Goal: Task Accomplishment & Management: Complete application form

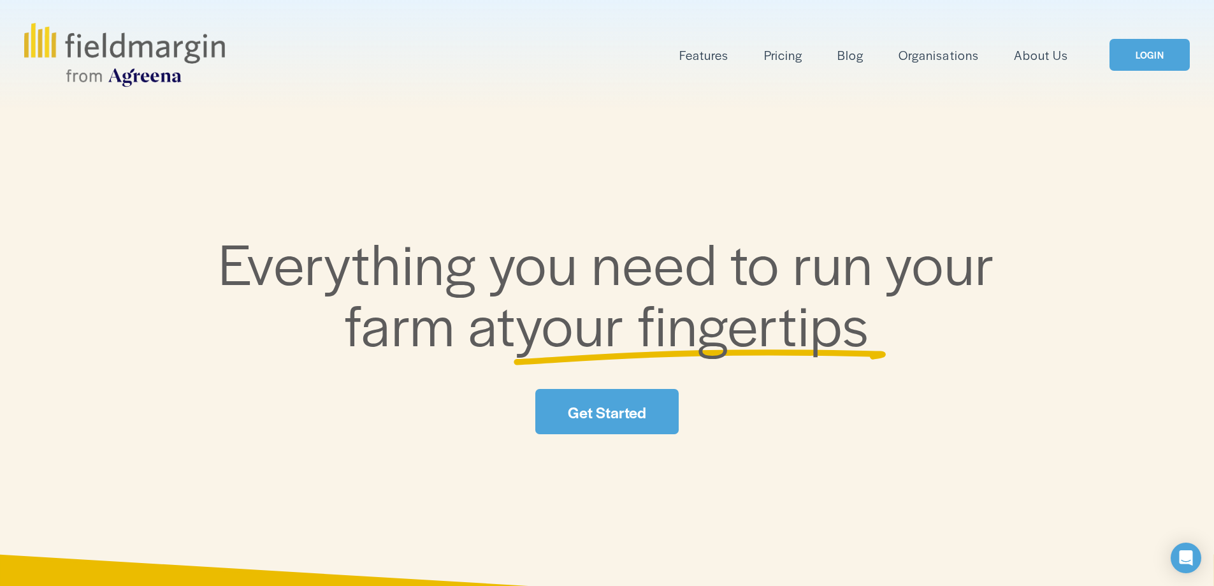
click at [1143, 56] on link "LOGIN" at bounding box center [1149, 55] width 80 height 32
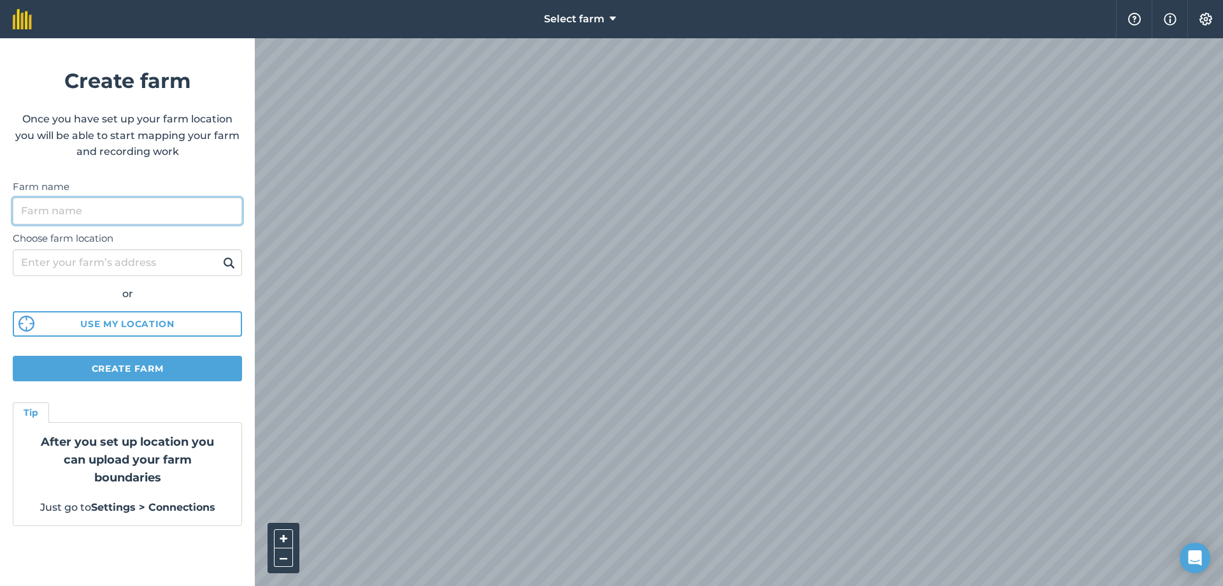
click at [154, 208] on input "Farm name" at bounding box center [127, 211] width 229 height 27
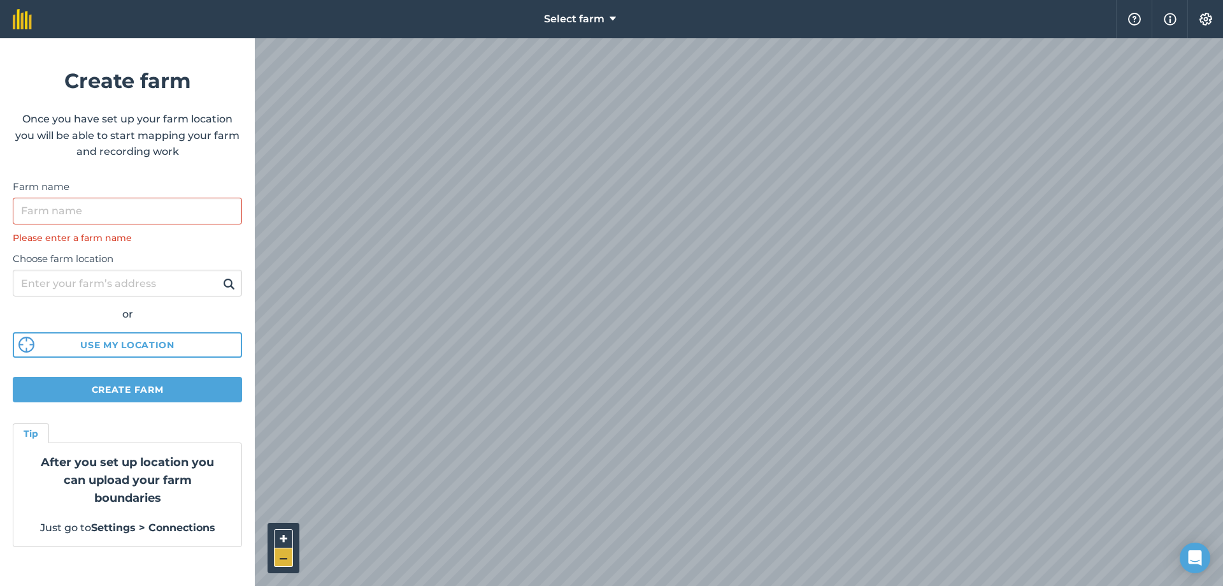
click at [282, 552] on button "–" at bounding box center [283, 557] width 19 height 18
click at [275, 546] on button "+" at bounding box center [283, 538] width 19 height 19
click at [282, 562] on button "–" at bounding box center [283, 557] width 19 height 18
click at [588, 8] on button "Select farm" at bounding box center [580, 19] width 82 height 38
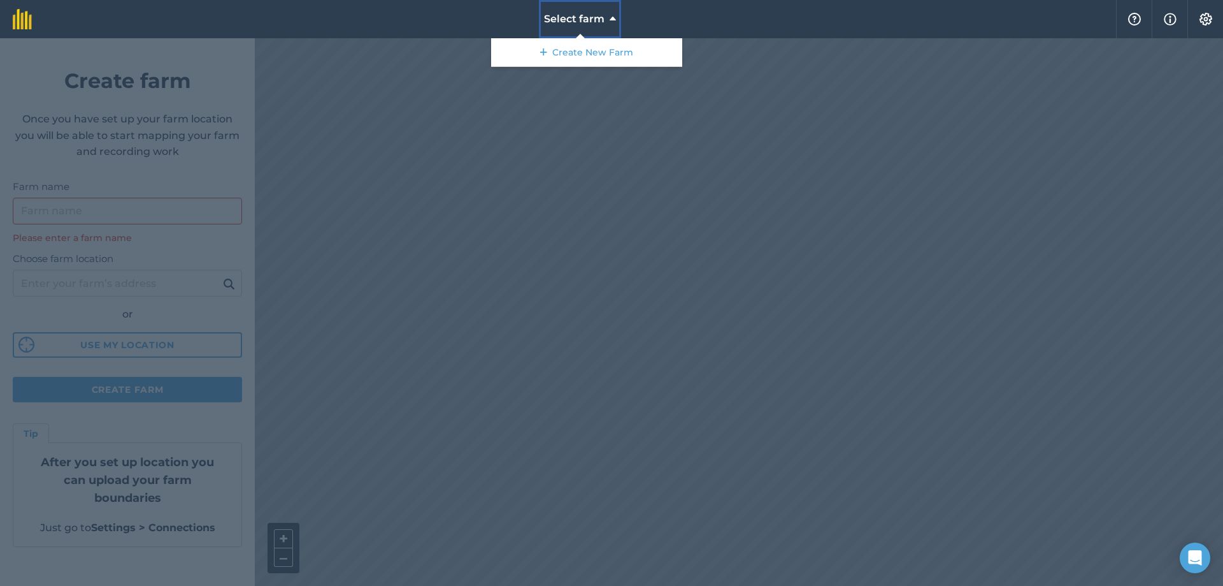
click at [598, 17] on span "Select farm" at bounding box center [574, 18] width 61 height 15
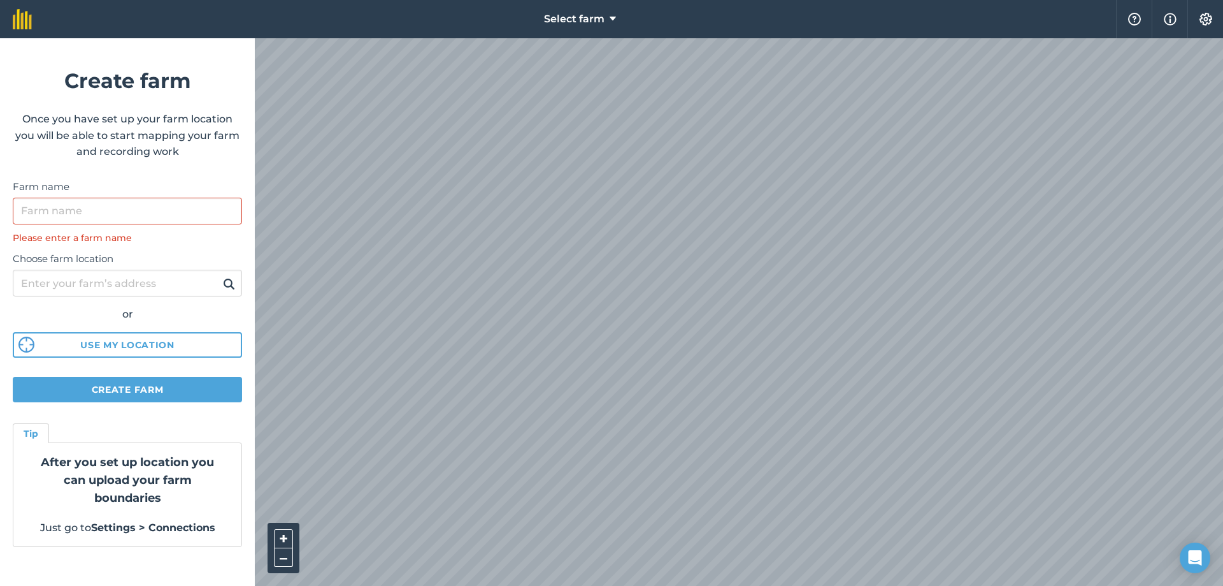
click at [635, 585] on html "Select farm Help Info Settings Create farm Once you have set up your farm locat…" at bounding box center [611, 293] width 1223 height 586
click at [762, 585] on html "Select farm Help Info Settings Create farm Once you have set up your farm locat…" at bounding box center [611, 293] width 1223 height 586
click at [578, 585] on html "Select farm Help Info Settings Create farm Once you have set up your farm locat…" at bounding box center [611, 293] width 1223 height 586
click at [789, 0] on html "Select farm Help Info Settings Create farm Once you have set up your farm locat…" at bounding box center [611, 293] width 1223 height 586
click at [817, 10] on div "Select farm Help Info Settings Create farm Once you have set up your farm locat…" at bounding box center [611, 19] width 1223 height 38
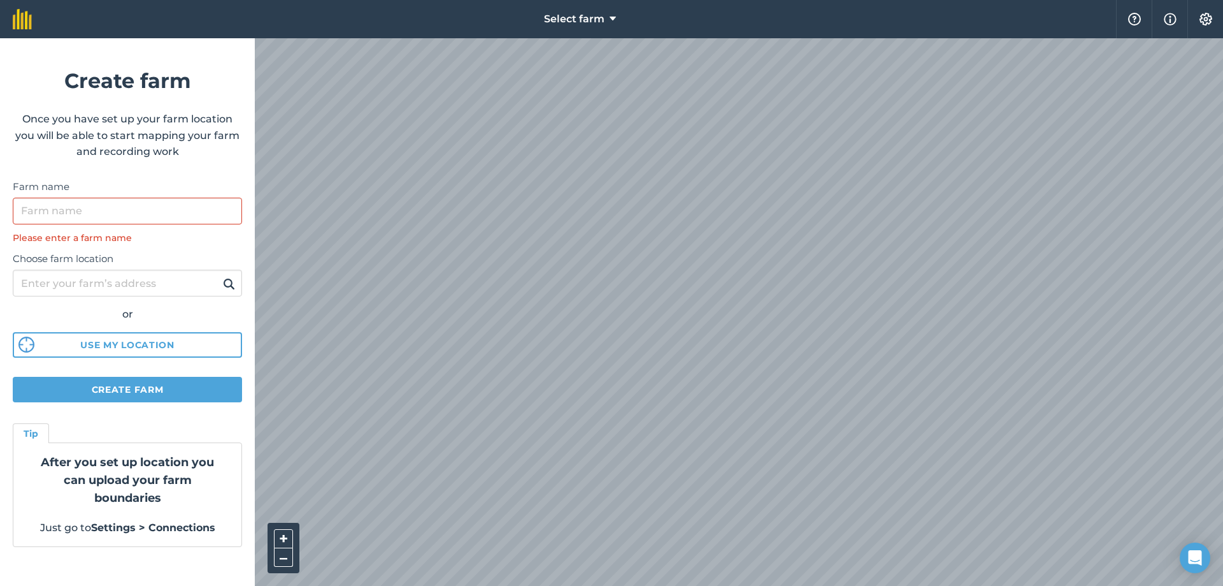
click at [593, 0] on html "Select farm Help Info Settings Create farm Once you have set up your farm locat…" at bounding box center [611, 293] width 1223 height 586
click at [167, 270] on input "Choose farm location" at bounding box center [127, 283] width 229 height 27
click at [162, 290] on input "Choose farm location" at bounding box center [127, 283] width 229 height 27
type input "12 Lammy road"
click at [219, 275] on button at bounding box center [229, 283] width 20 height 17
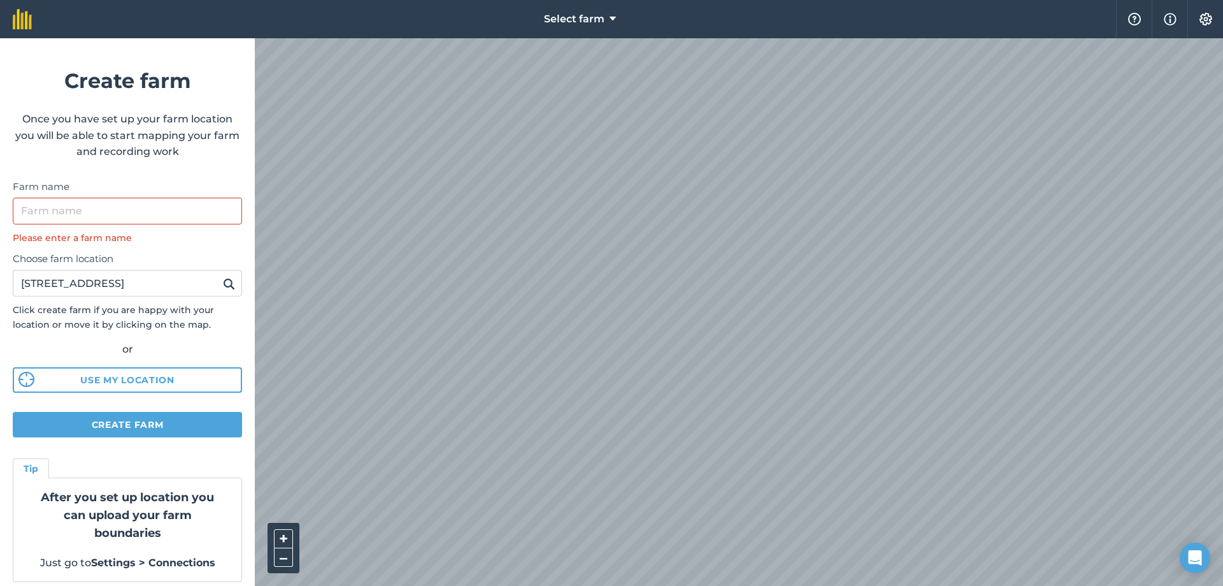
click at [865, 0] on html "Select farm Help Info Settings Create farm Once you have set up your farm locat…" at bounding box center [611, 293] width 1223 height 586
click at [185, 425] on button "Create farm" at bounding box center [127, 424] width 229 height 25
click at [191, 427] on button "Create farm" at bounding box center [127, 424] width 229 height 25
click at [178, 415] on button "Create farm" at bounding box center [127, 424] width 229 height 25
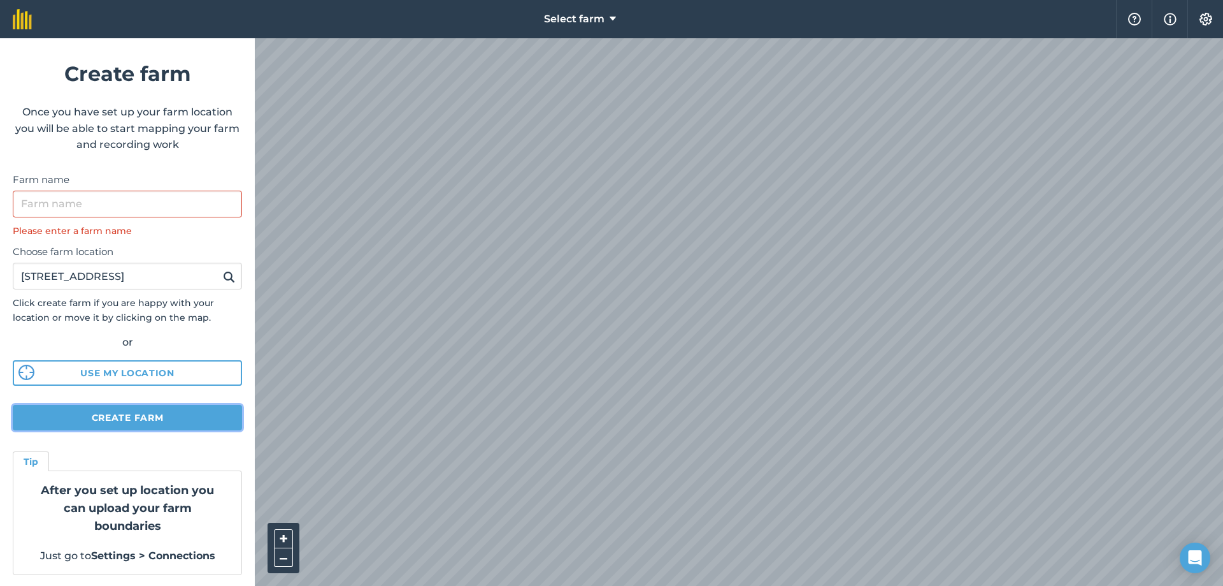
scroll to position [9, 0]
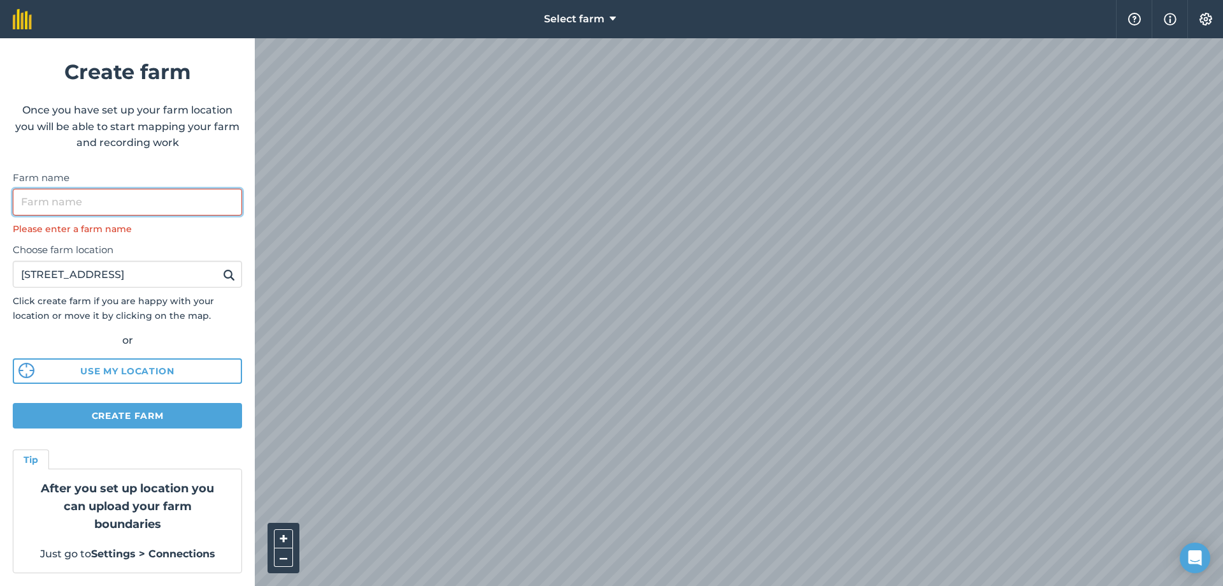
click at [173, 208] on input "Farm name" at bounding box center [127, 202] width 229 height 27
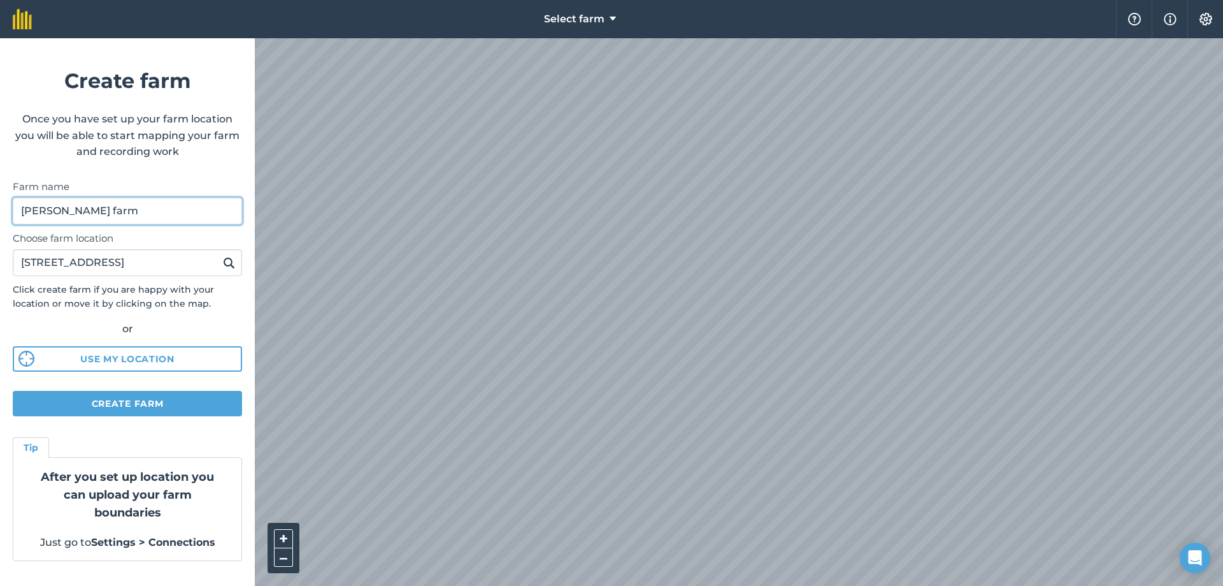
type input "ferguson farm"
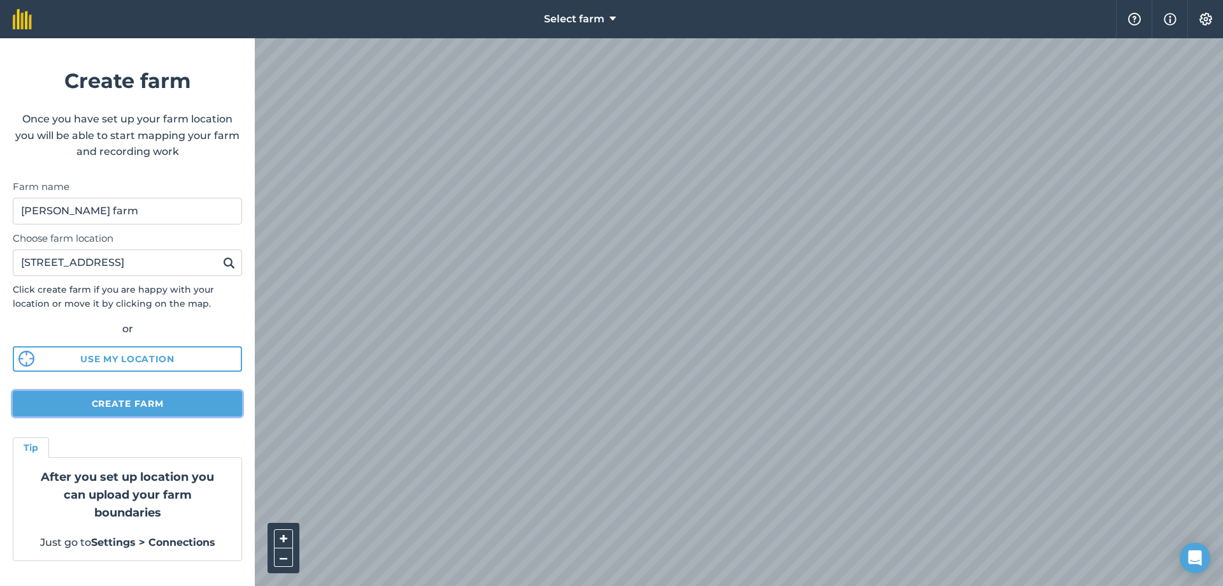
click at [124, 403] on button "Create farm" at bounding box center [127, 403] width 229 height 25
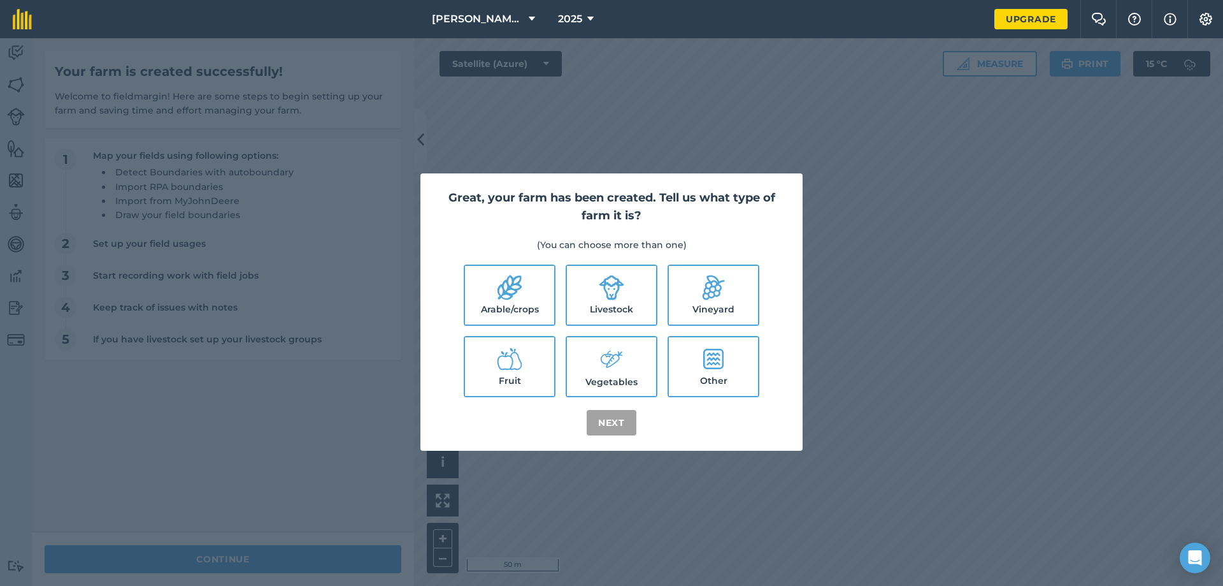
click at [621, 306] on label "Livestock" at bounding box center [611, 295] width 89 height 59
checkbox input "true"
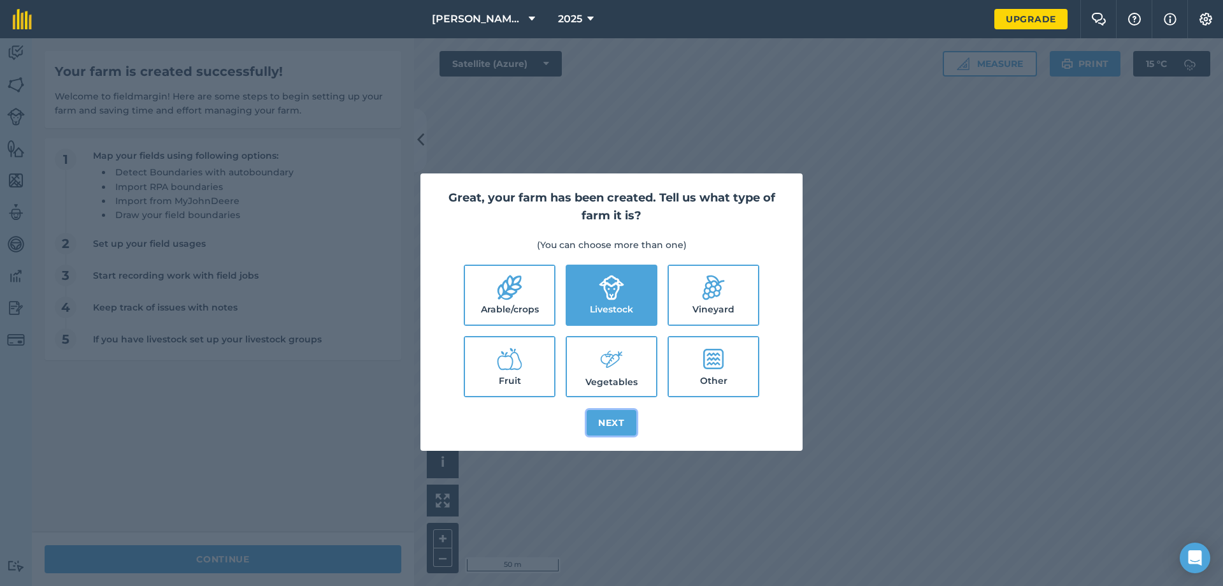
click at [621, 428] on button "Next" at bounding box center [612, 422] width 50 height 25
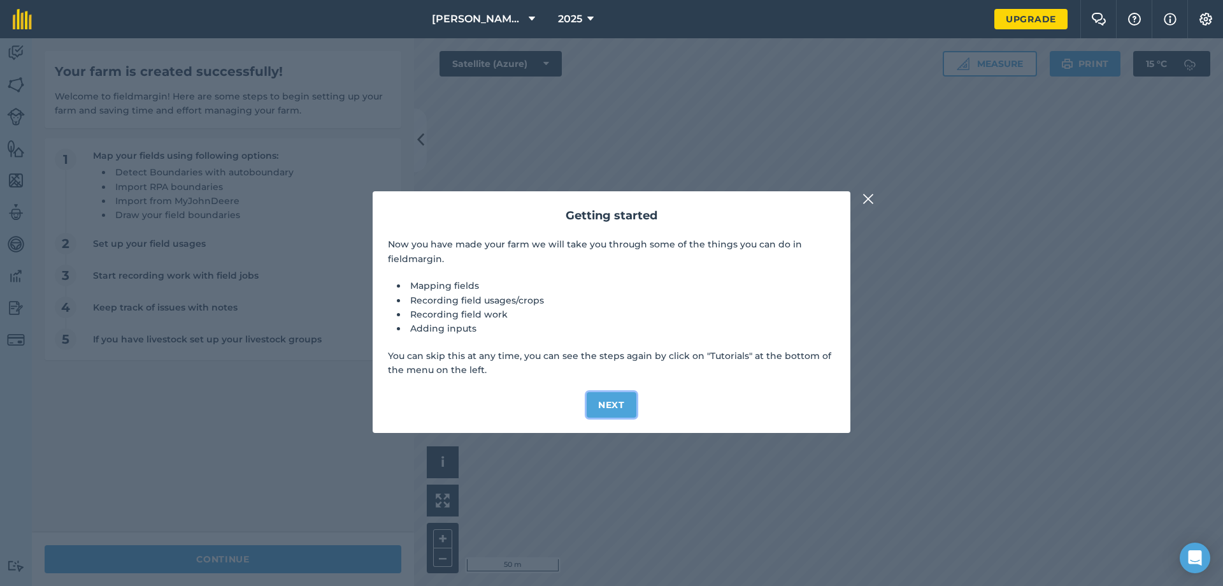
click at [612, 402] on button "Next" at bounding box center [612, 404] width 50 height 25
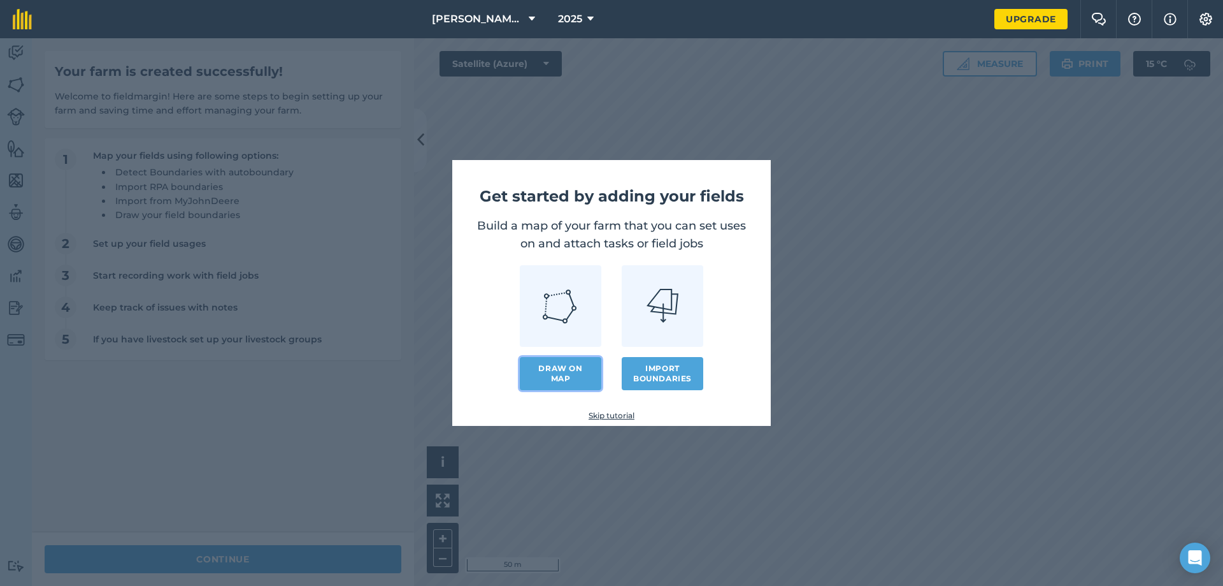
click at [568, 377] on link "Draw on map" at bounding box center [561, 373] width 82 height 33
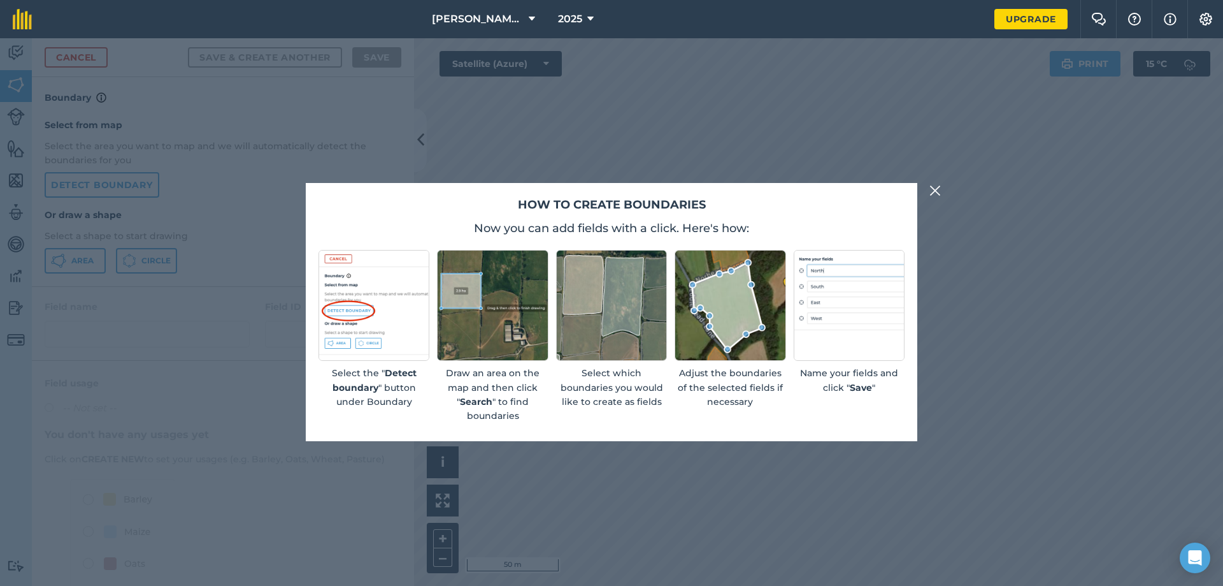
click at [926, 189] on div "How to create boundaries Now you can add fields with a click. Here's how: Selec…" at bounding box center [611, 311] width 1223 height 547
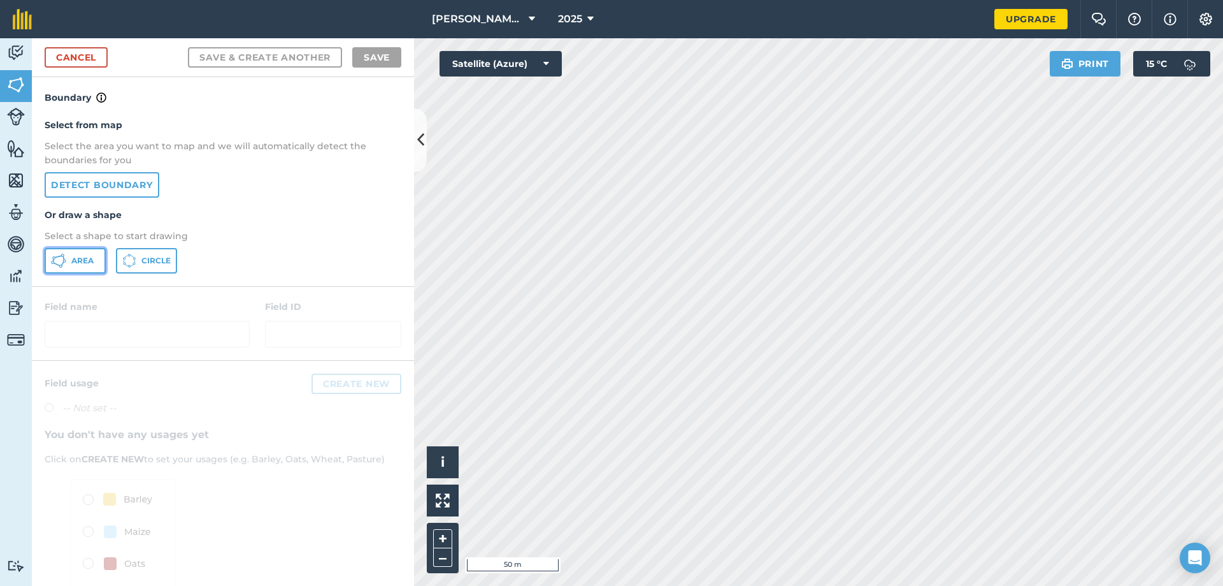
click at [85, 262] on span "Area" at bounding box center [82, 260] width 22 height 10
click at [78, 60] on link "Cancel" at bounding box center [76, 57] width 63 height 20
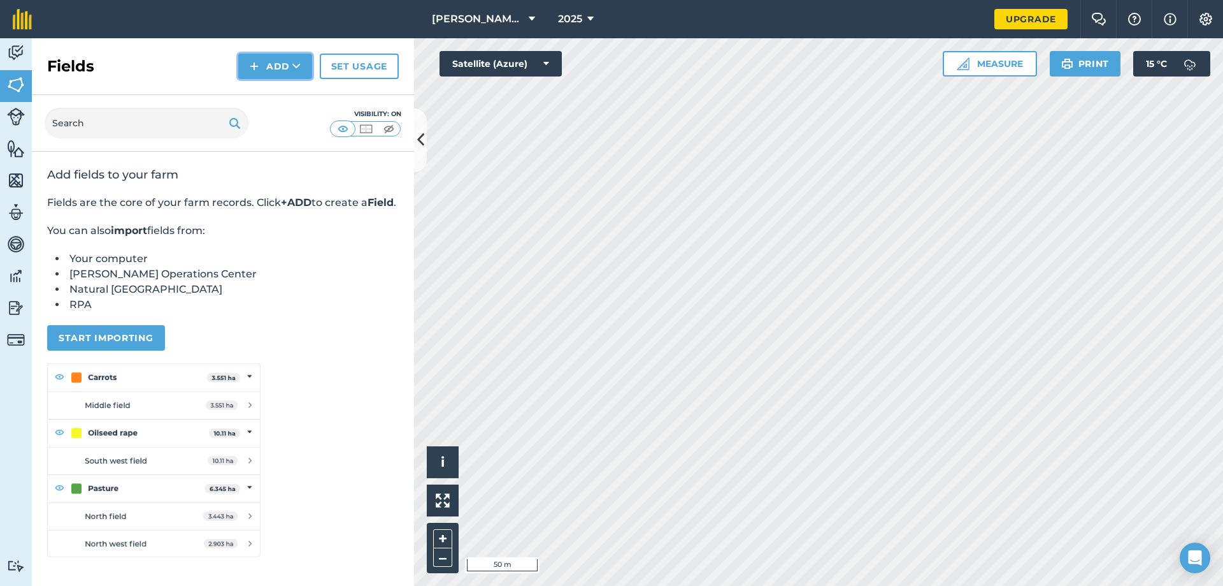
click at [275, 69] on button "Add" at bounding box center [275, 66] width 74 height 25
click at [292, 97] on link "Draw" at bounding box center [275, 95] width 70 height 28
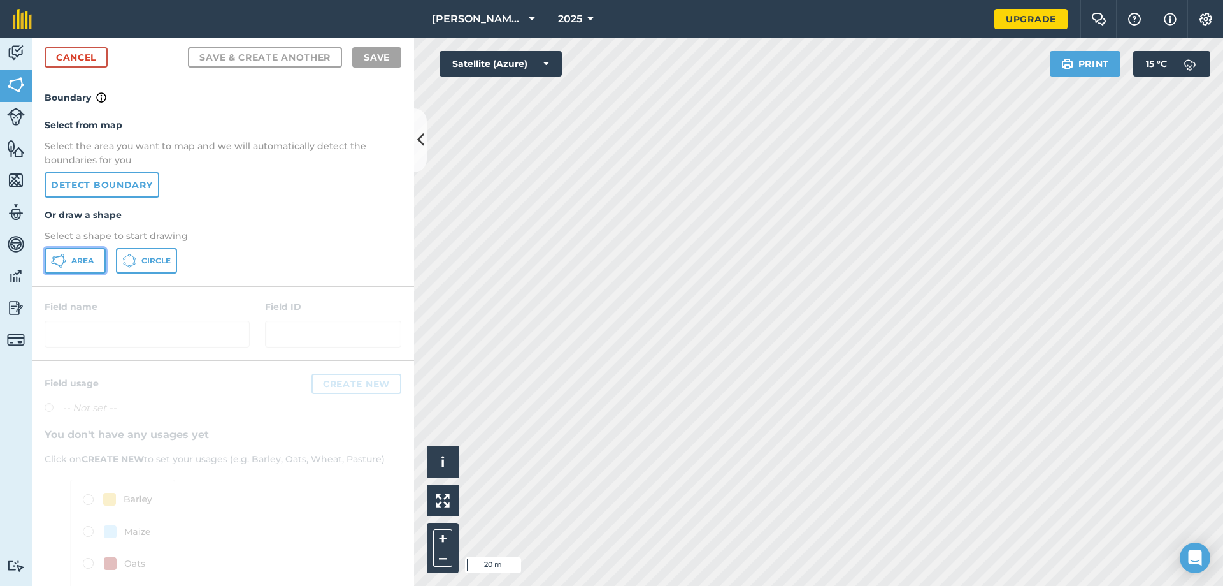
click at [96, 260] on button "Area" at bounding box center [75, 260] width 61 height 25
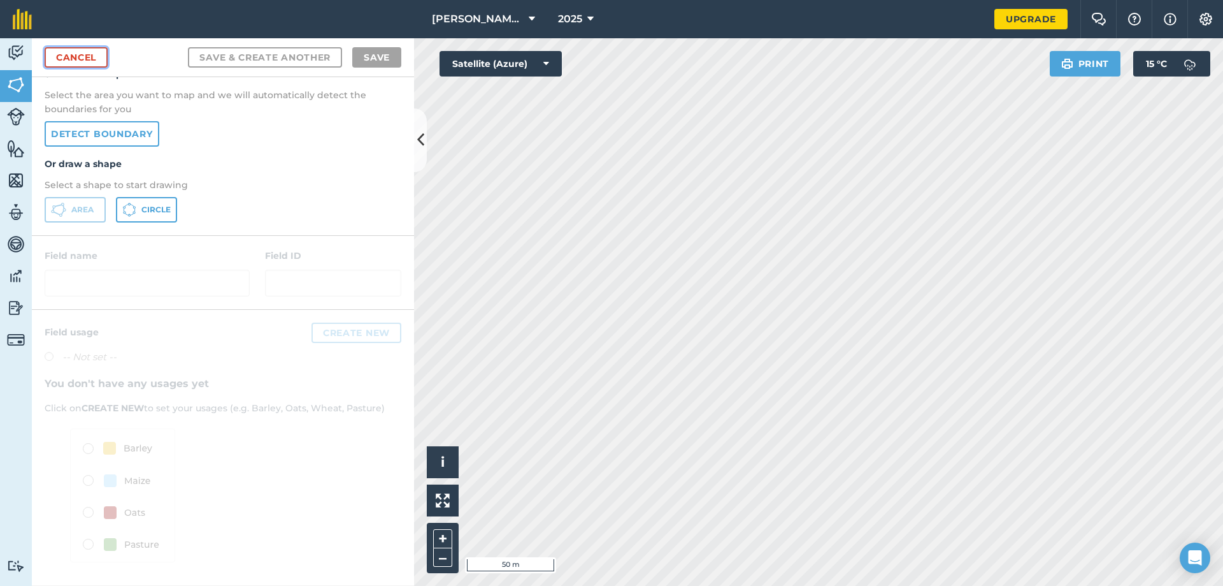
click at [85, 50] on link "Cancel" at bounding box center [76, 57] width 63 height 20
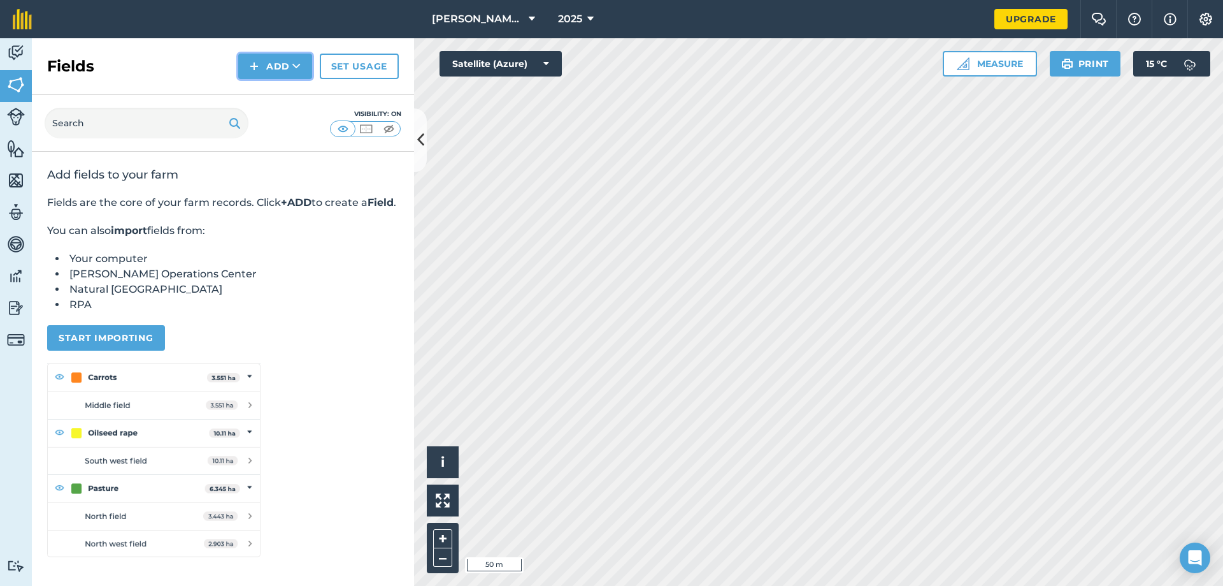
click at [297, 58] on button "Add" at bounding box center [275, 66] width 74 height 25
click at [275, 85] on link "Draw" at bounding box center [275, 95] width 70 height 28
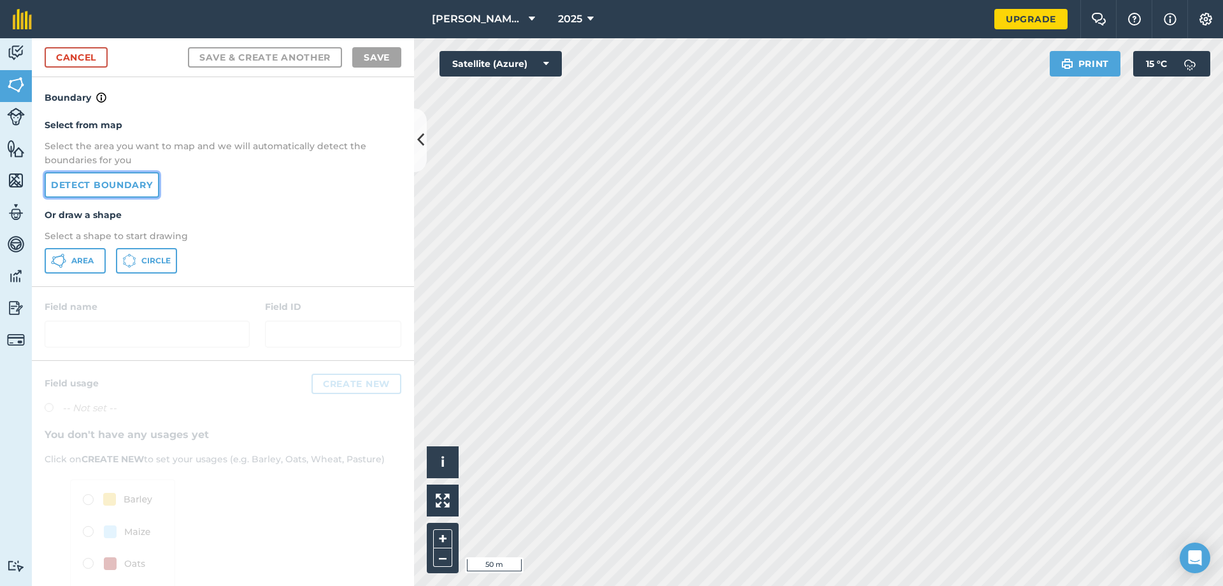
click at [148, 179] on link "Detect boundary" at bounding box center [102, 184] width 115 height 25
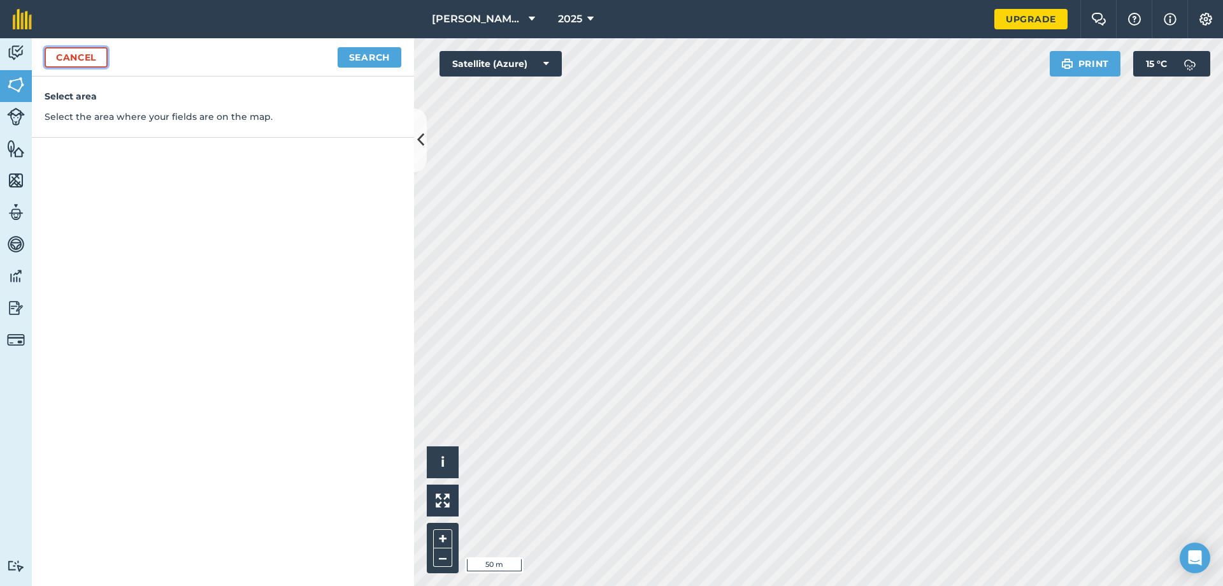
click at [93, 57] on link "Cancel" at bounding box center [76, 57] width 63 height 20
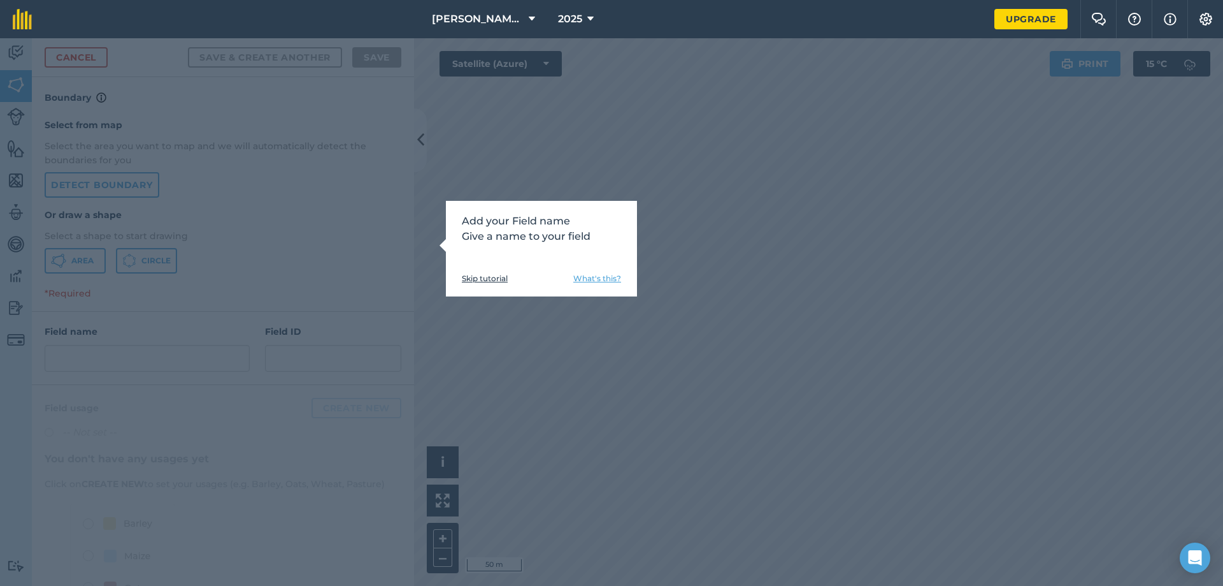
click at [490, 275] on link "Skip tutorial" at bounding box center [485, 278] width 46 height 10
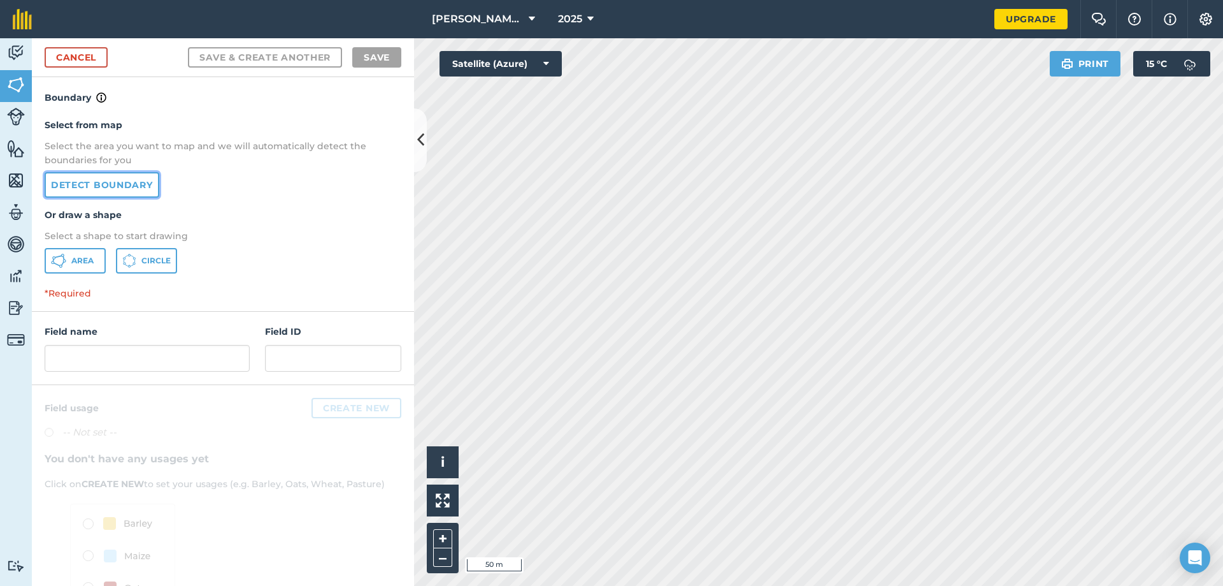
click at [103, 190] on link "Detect boundary" at bounding box center [102, 184] width 115 height 25
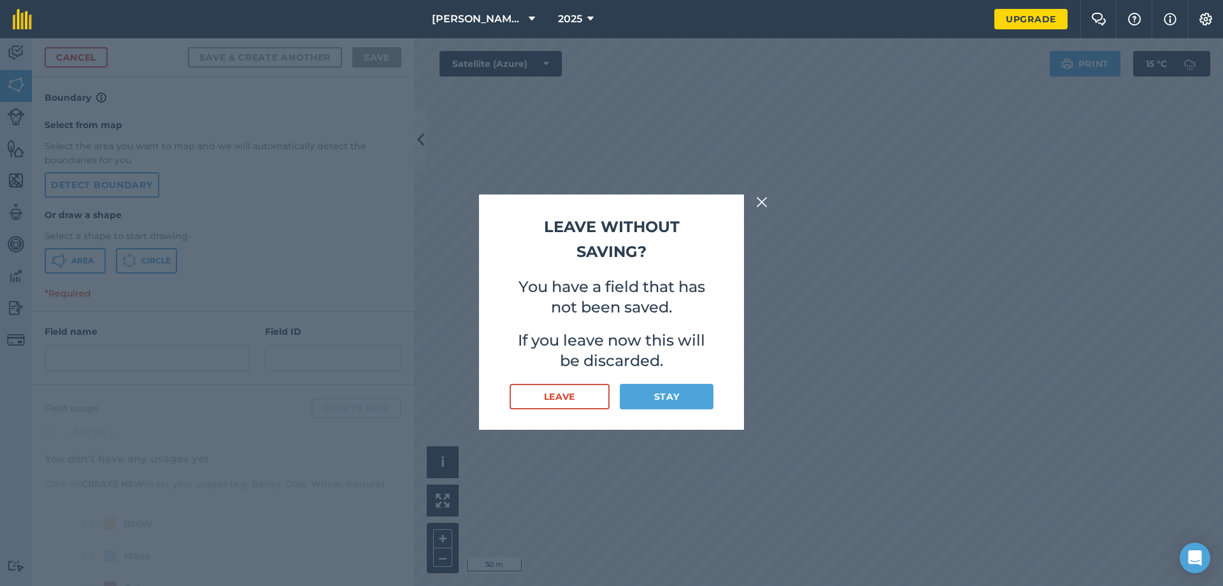
click at [756, 203] on button at bounding box center [761, 201] width 15 height 15
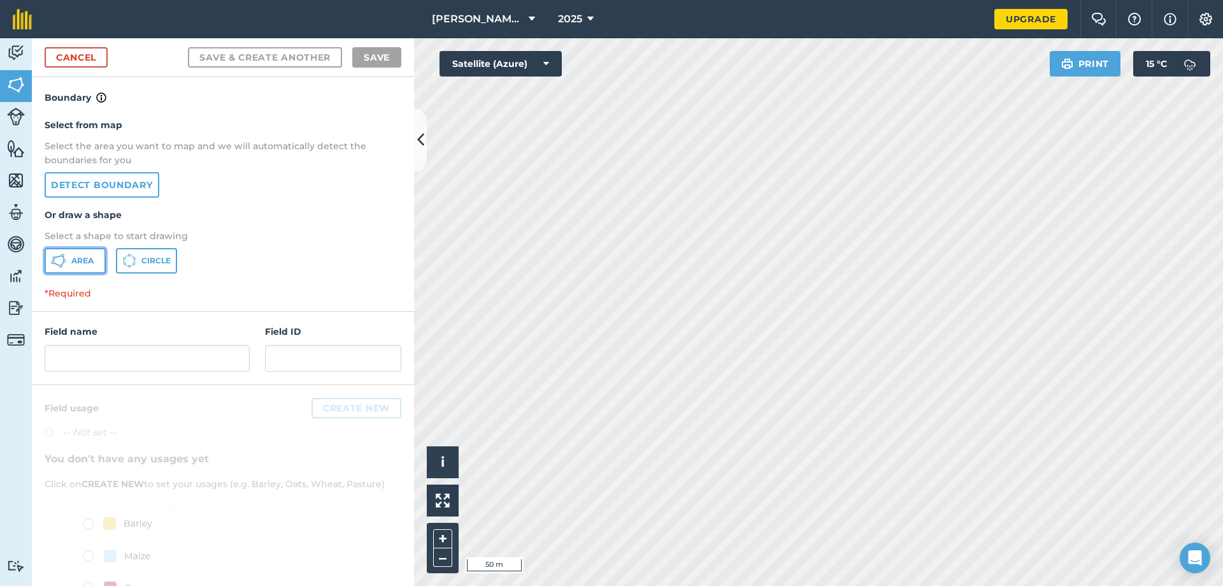
click at [80, 252] on button "Area" at bounding box center [75, 260] width 61 height 25
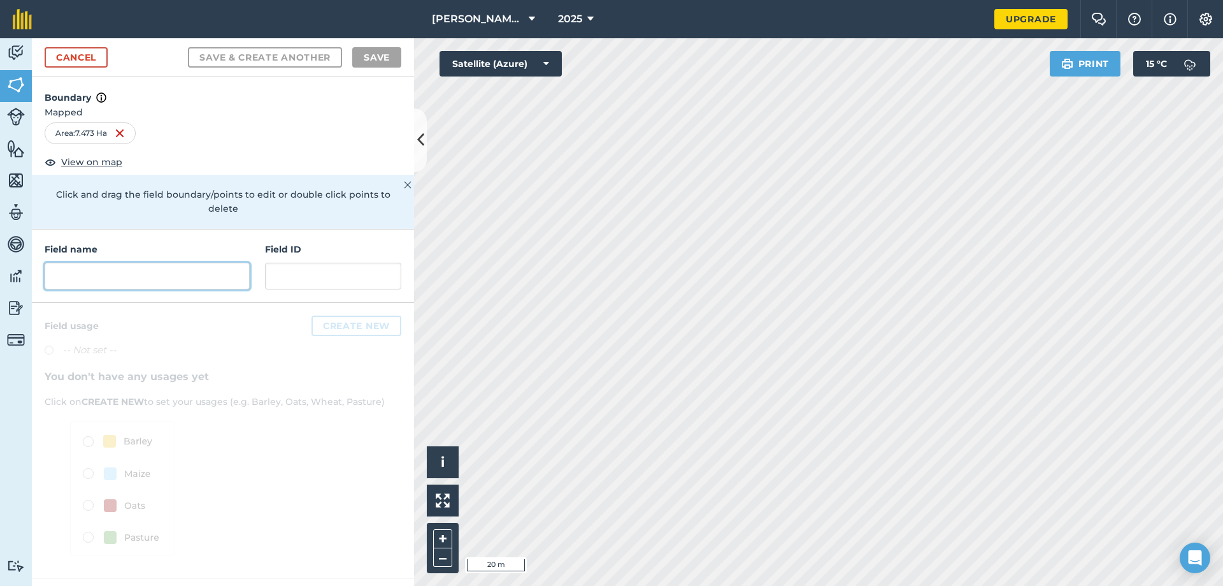
click at [136, 262] on input "text" at bounding box center [147, 275] width 205 height 27
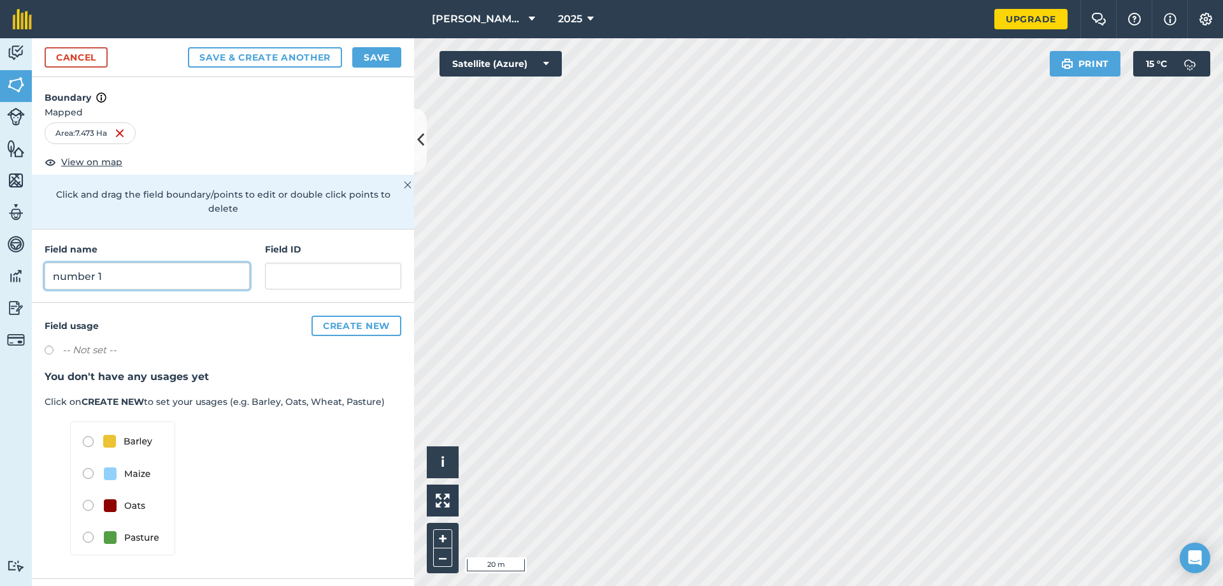
type input "number 1"
click at [384, 50] on button "Save" at bounding box center [376, 57] width 49 height 20
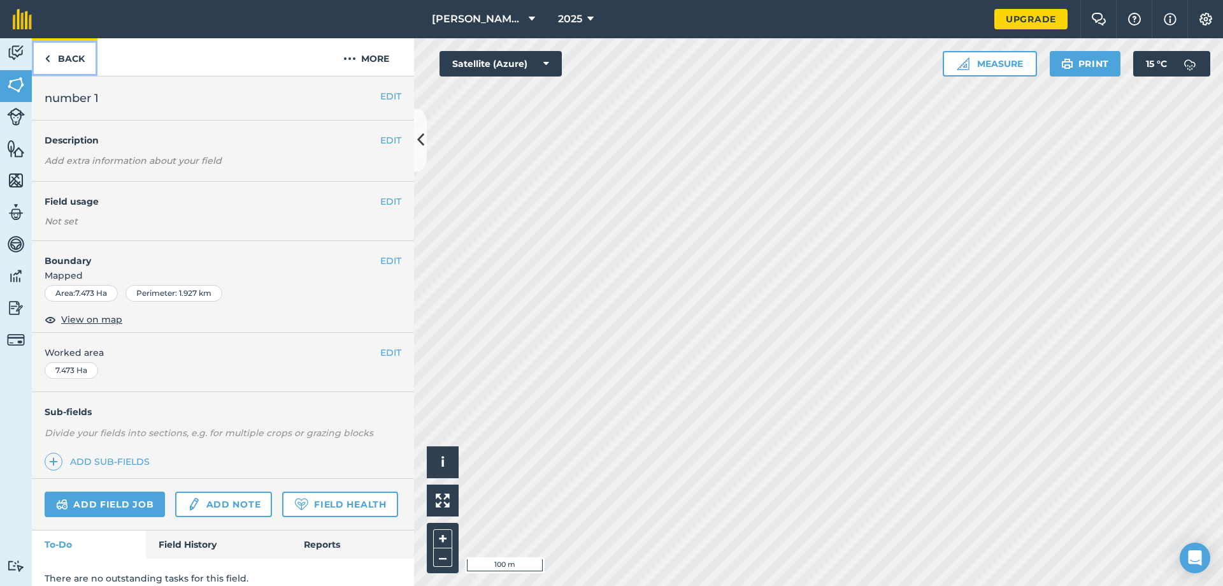
click at [61, 54] on link "Back" at bounding box center [65, 57] width 66 height 38
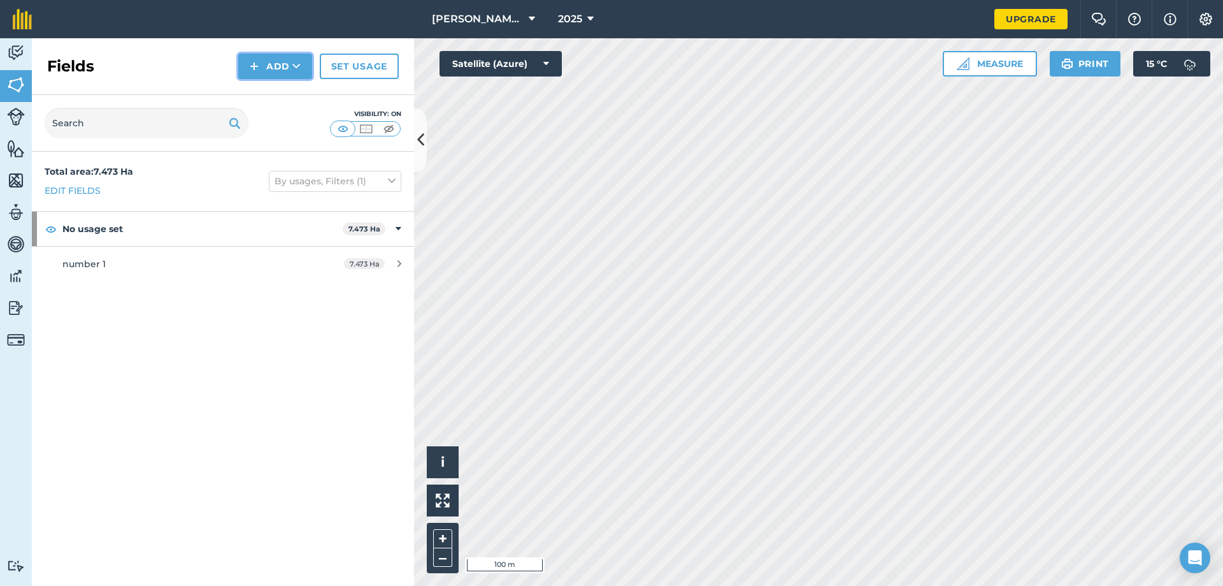
click at [289, 64] on button "Add" at bounding box center [275, 66] width 74 height 25
click at [278, 94] on link "Draw" at bounding box center [275, 95] width 70 height 28
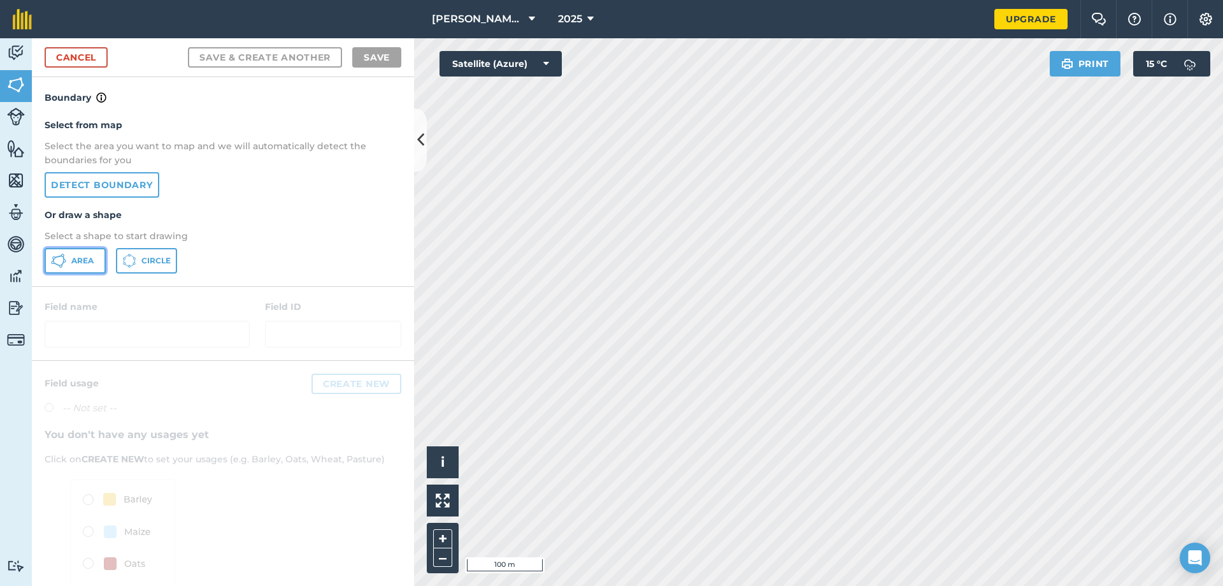
click at [81, 265] on span "Area" at bounding box center [82, 260] width 22 height 10
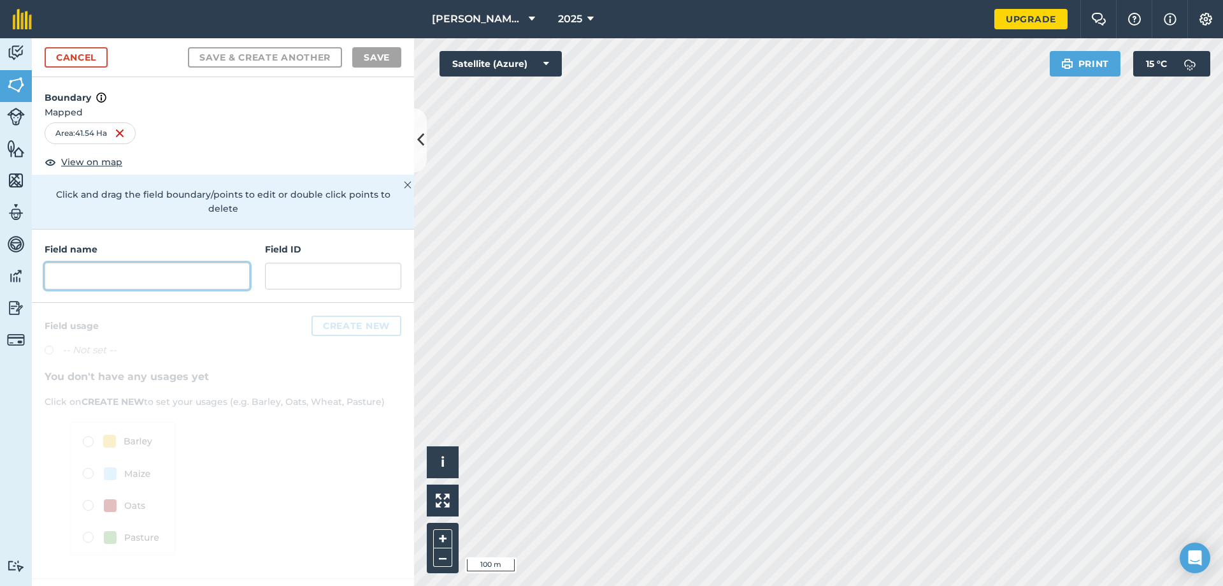
click at [108, 262] on input "text" at bounding box center [147, 275] width 205 height 27
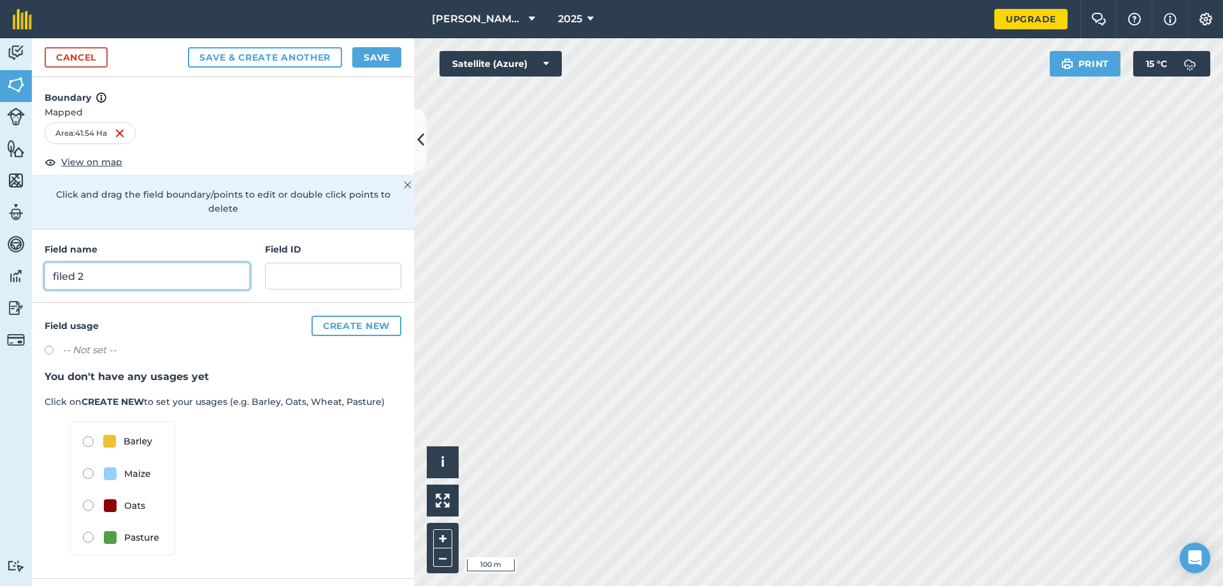
type input "filed 2"
click at [375, 57] on button "Save" at bounding box center [376, 57] width 49 height 20
